Goal: Information Seeking & Learning: Learn about a topic

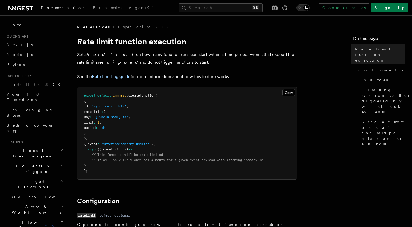
scroll to position [1, 0]
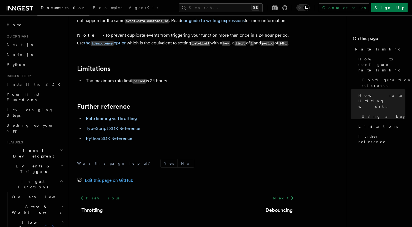
scroll to position [888, 0]
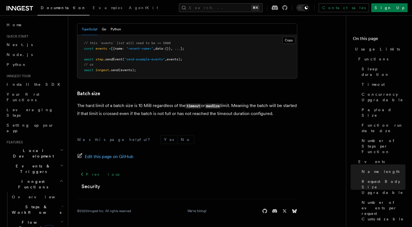
scroll to position [362, 0]
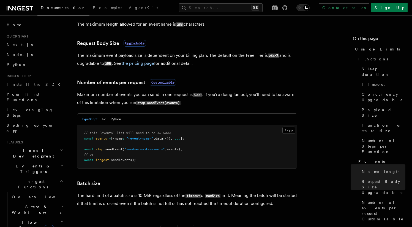
scroll to position [452, 0]
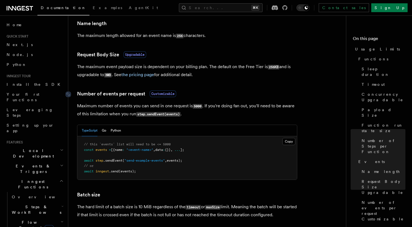
click at [163, 94] on span "Customizable" at bounding box center [163, 93] width 26 height 7
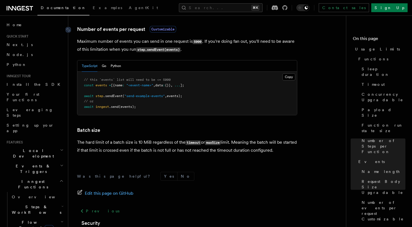
scroll to position [516, 0]
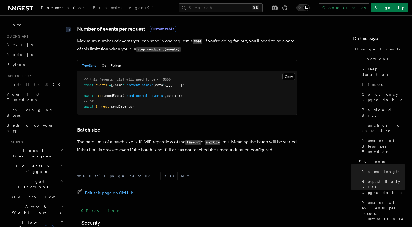
click at [166, 31] on span "Customizable" at bounding box center [163, 29] width 26 height 7
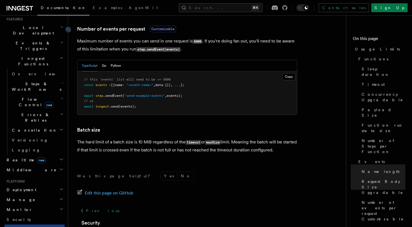
scroll to position [138, 0]
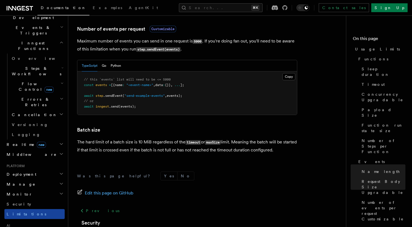
click at [18, 211] on span "Limitations" at bounding box center [27, 213] width 40 height 4
